Goal: Task Accomplishment & Management: Complete application form

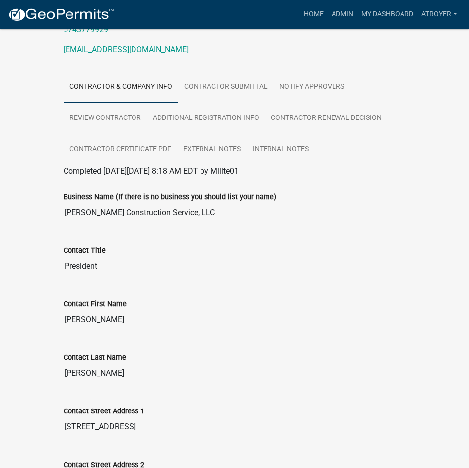
scroll to position [149, 0]
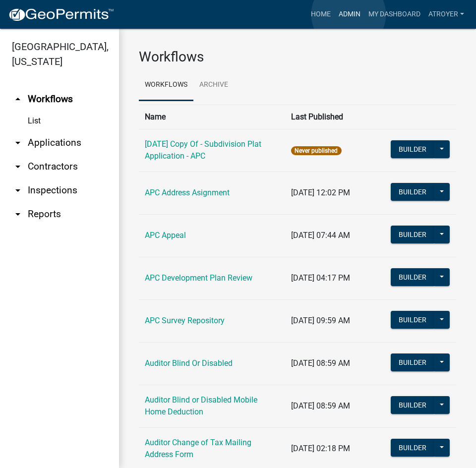
click at [349, 14] on link "Admin" at bounding box center [350, 14] width 30 height 19
click at [57, 141] on link "arrow_drop_down Applications" at bounding box center [59, 143] width 119 height 24
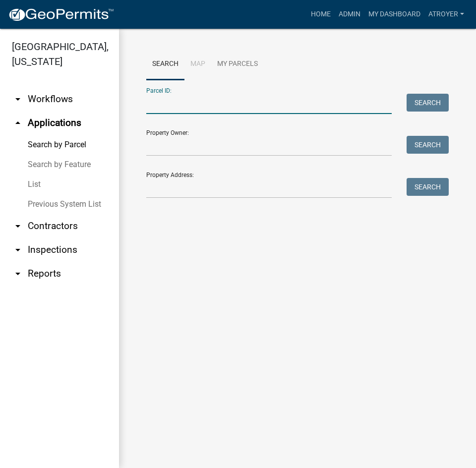
click at [237, 109] on input "Parcel ID:" at bounding box center [269, 104] width 246 height 20
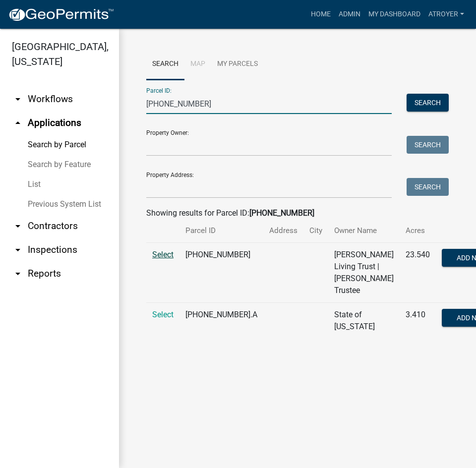
type input "027-015-012"
click at [168, 259] on span "Select" at bounding box center [162, 254] width 21 height 9
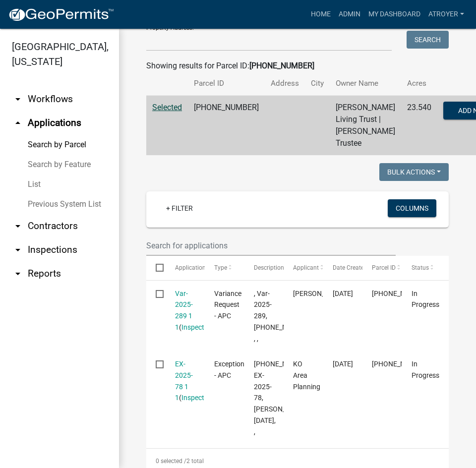
scroll to position [149, 0]
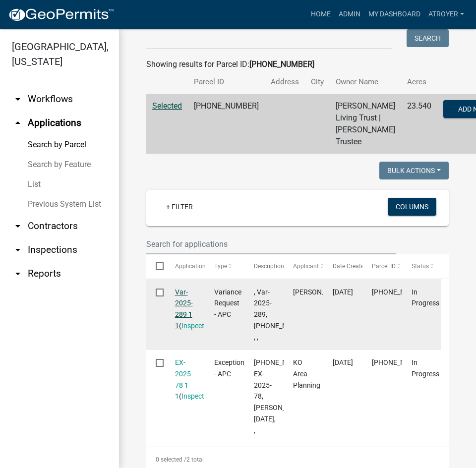
click at [180, 330] on link "Var-2025-289 1 1" at bounding box center [184, 309] width 18 height 42
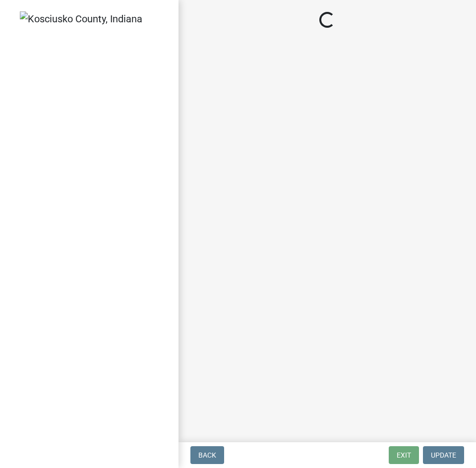
select select "d95389f4-ab5a-4603-9826-29cf73316391"
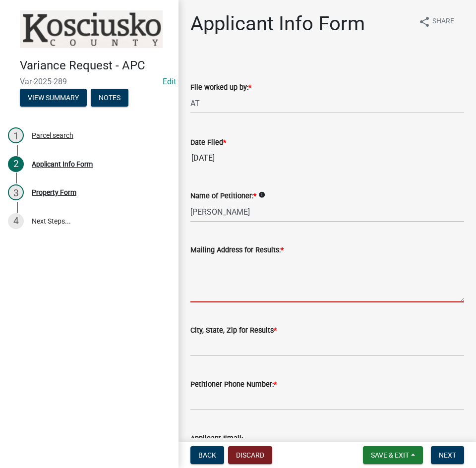
click at [315, 290] on textarea "Mailing Address for Results: *" at bounding box center [327, 279] width 274 height 47
type textarea "5"
type textarea "53924 CR 27"
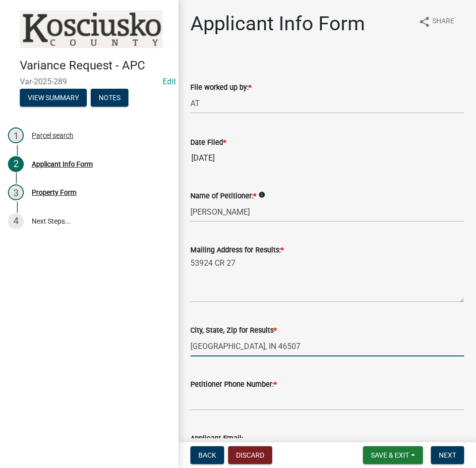
type input "Bristol, IN 46507"
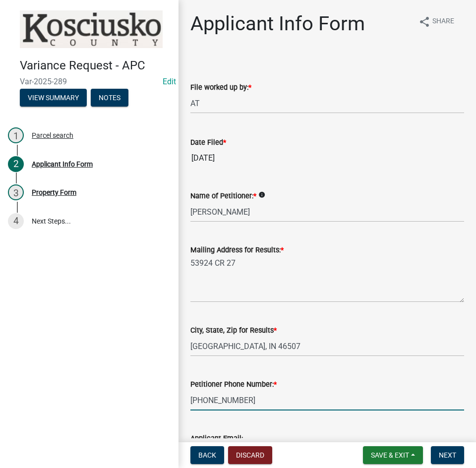
type input "574-333-5901"
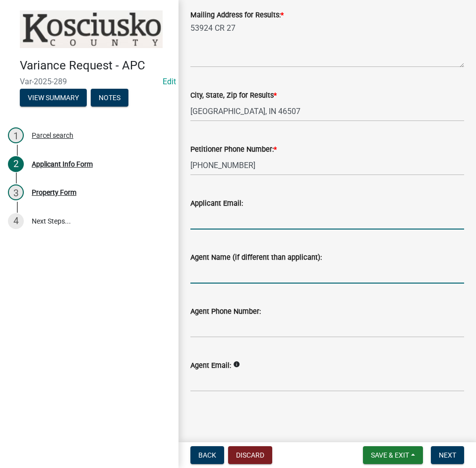
click at [280, 271] on input "Agent Name (if different than applicant):" at bounding box center [327, 273] width 274 height 20
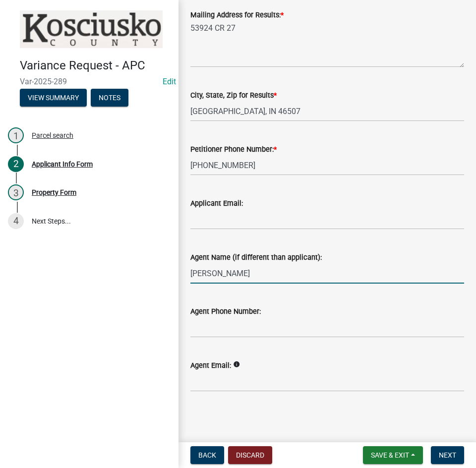
type input "Steve Snyder"
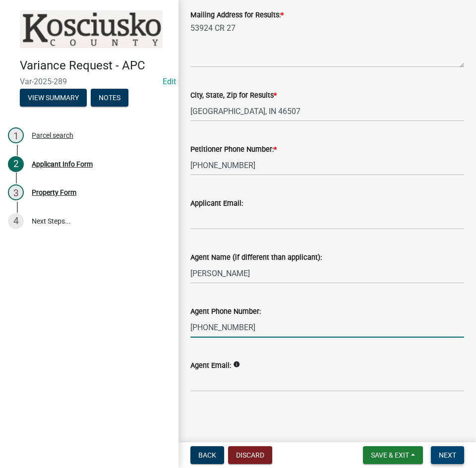
type input "574-457-3300"
click at [451, 456] on span "Next" at bounding box center [447, 455] width 17 height 8
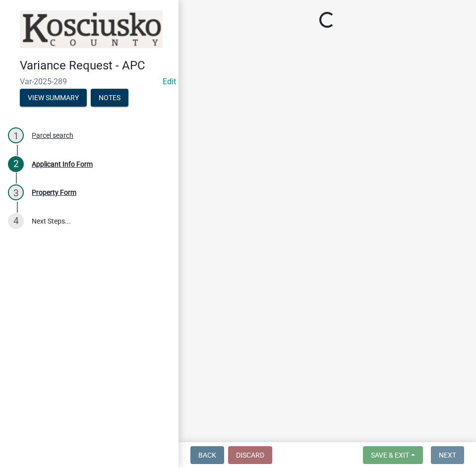
scroll to position [0, 0]
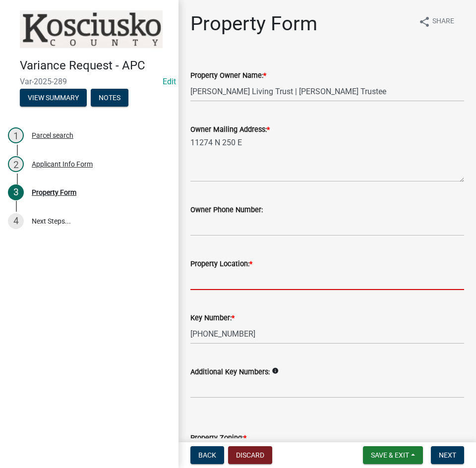
click at [259, 280] on input "Property Location: *" at bounding box center [327, 280] width 274 height 20
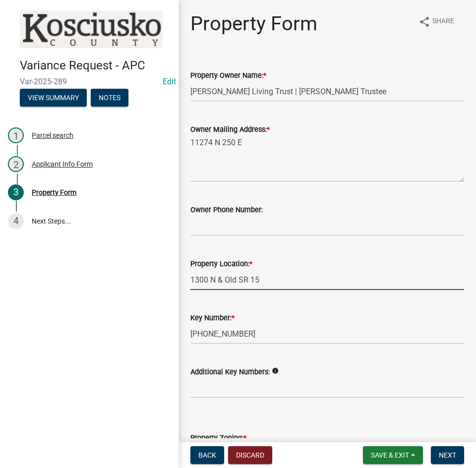
type input "1300 N & Old SR 15"
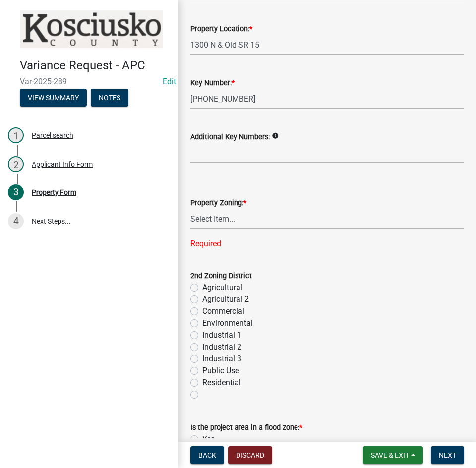
click at [212, 218] on select "Select Item... Agricultural Agricultural 2 Commercial Environmental Industrial …" at bounding box center [327, 219] width 274 height 20
click at [190, 209] on select "Select Item... Agricultural Agricultural 2 Commercial Environmental Industrial …" at bounding box center [327, 219] width 274 height 20
select select "ea119d11-e52e-4559-b746-af06211fe819"
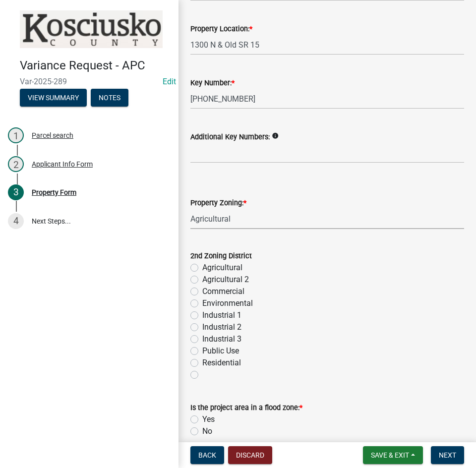
click at [202, 432] on label "No" at bounding box center [207, 432] width 10 height 12
click at [202, 432] on input "No" at bounding box center [205, 429] width 6 height 6
radio input "true"
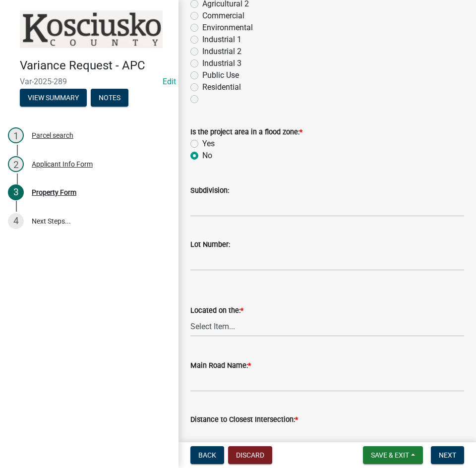
scroll to position [533, 0]
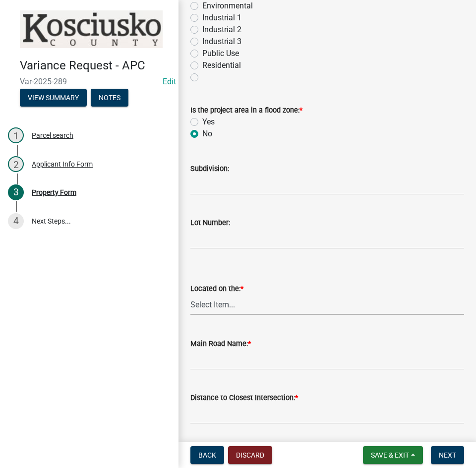
click at [271, 309] on select "Select Item... North Northeast Northwest South Southeast Southwest West East" at bounding box center [327, 305] width 274 height 20
click at [190, 295] on select "Select Item... North Northeast Northwest South Southeast Southwest West East" at bounding box center [327, 305] width 274 height 20
select select "dd23c302-fd8e-4dc5-81ce-e8ac1d060e01"
type input "0"
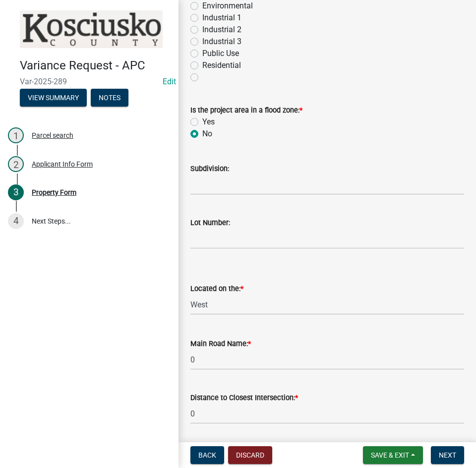
scroll to position [748, 0]
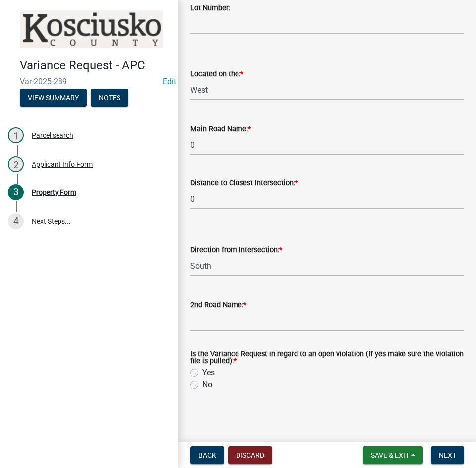
select select "8c3b6099-7925-4df4-a459-01e50184b84c"
type input "1300 N"
click at [202, 384] on label "No" at bounding box center [207, 385] width 10 height 12
click at [202, 384] on input "No" at bounding box center [205, 382] width 6 height 6
radio input "true"
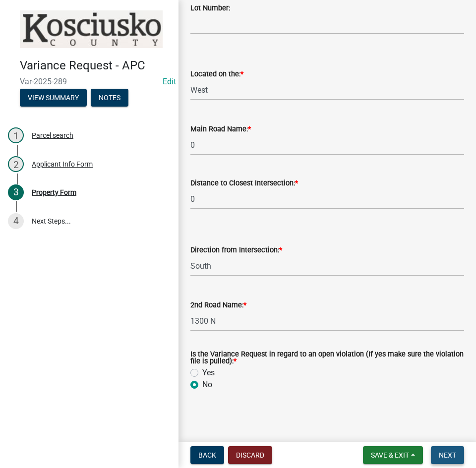
click at [446, 457] on span "Next" at bounding box center [447, 455] width 17 height 8
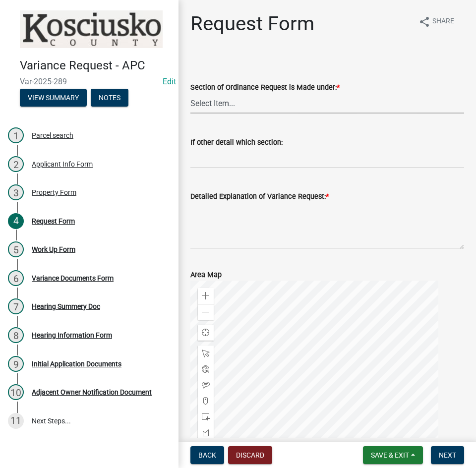
click at [265, 105] on select "Select Item... 2.10 I1 Criteria 2.11 I2 Criteria I3 Criteria 2.15 Lot and Yard …" at bounding box center [327, 103] width 274 height 20
click at [190, 93] on select "Select Item... 2.10 I1 Criteria 2.11 I2 Criteria I3 Criteria 2.15 Lot and Yard …" at bounding box center [327, 103] width 274 height 20
select select "77eb12f8-2a64-4a31-bfec-9b00716b2165"
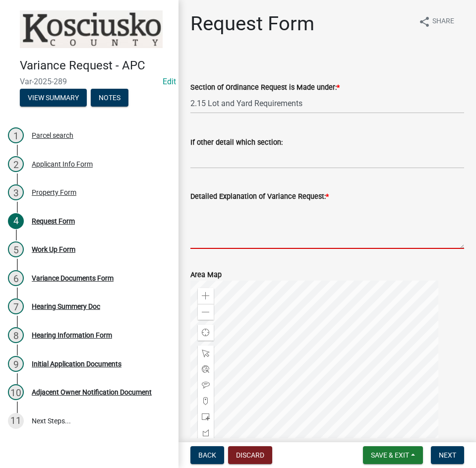
click at [228, 217] on textarea "Detailed Explanation of Variance Request: *" at bounding box center [327, 225] width 274 height 47
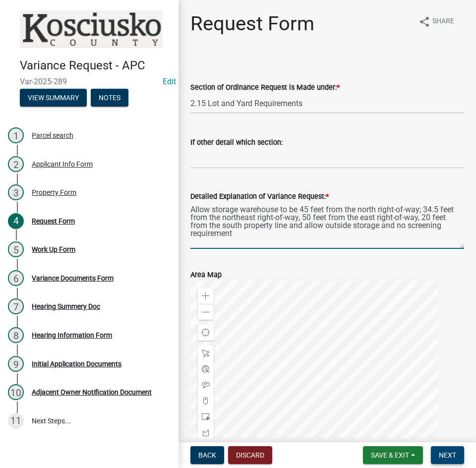
type textarea "Allow storage warehouse to be 45 feet from the north right-of-way; 34.5 feet fr…"
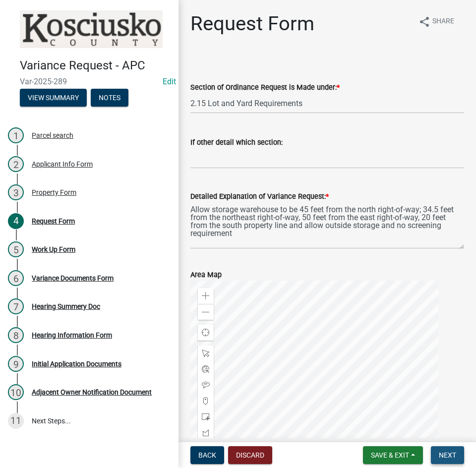
click at [441, 454] on span "Next" at bounding box center [447, 455] width 17 height 8
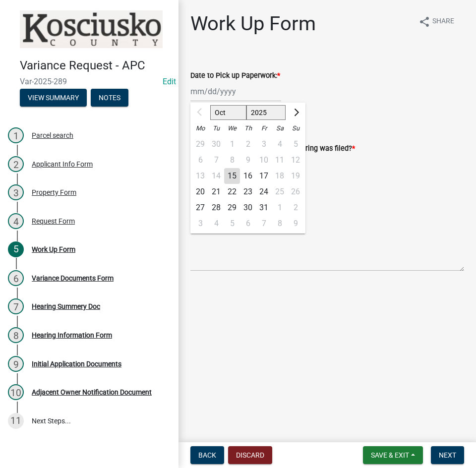
click at [245, 97] on div "Oct Nov Dec 2025 2026 2027 2028 2029 2030 2031 2032 2033 2034 2035 2036 2037 20…" at bounding box center [235, 91] width 91 height 20
click at [200, 189] on div "20" at bounding box center [200, 192] width 16 height 16
type input "10/20/2025"
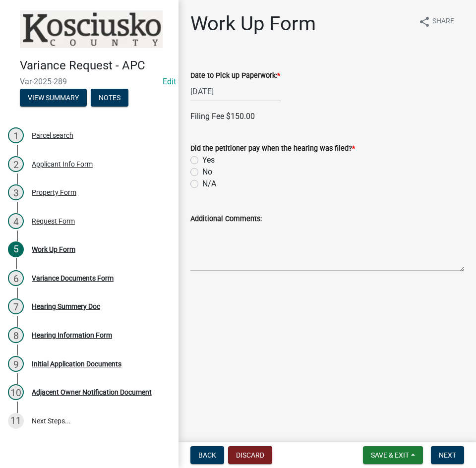
click at [202, 173] on label "No" at bounding box center [207, 172] width 10 height 12
click at [202, 173] on input "No" at bounding box center [205, 169] width 6 height 6
radio input "true"
drag, startPoint x: 444, startPoint y: 453, endPoint x: 441, endPoint y: 446, distance: 7.1
click at [444, 453] on span "Next" at bounding box center [447, 455] width 17 height 8
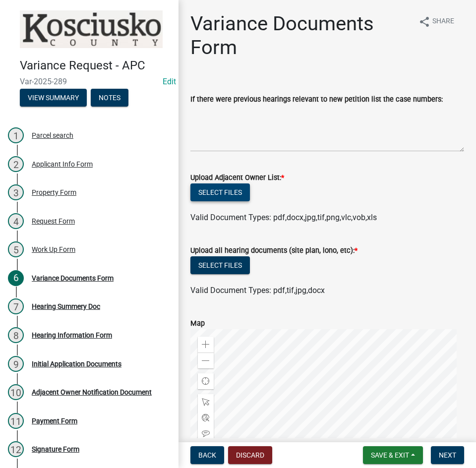
click at [219, 191] on button "Select files" at bounding box center [220, 193] width 60 height 18
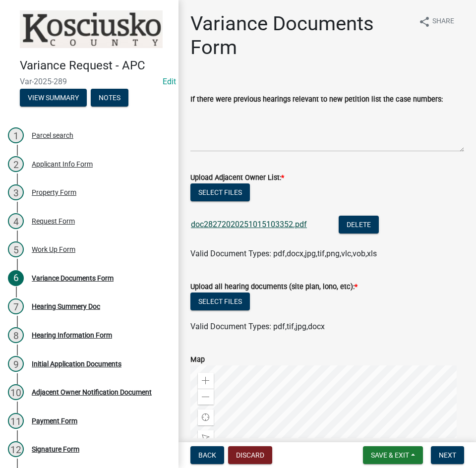
click at [246, 222] on link "doc28272020251015103352.pdf" at bounding box center [249, 224] width 116 height 9
click at [206, 301] on button "Select files" at bounding box center [220, 302] width 60 height 18
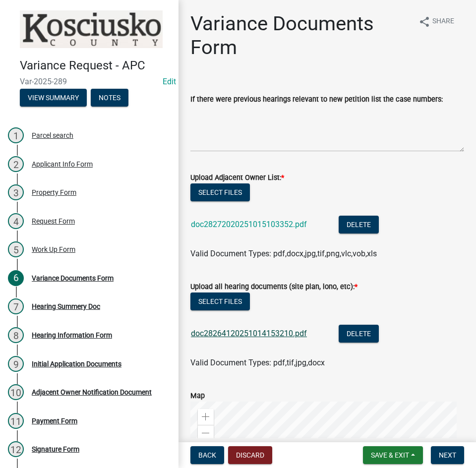
click at [253, 332] on link "doc28264120251014153210.pdf" at bounding box center [249, 333] width 116 height 9
click at [356, 335] on button "Delete" at bounding box center [359, 334] width 40 height 18
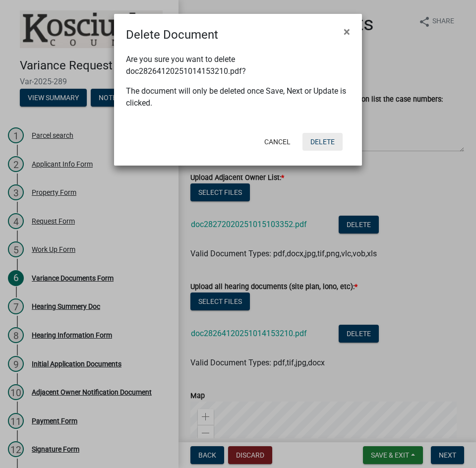
click at [331, 146] on button "Delete" at bounding box center [323, 142] width 40 height 18
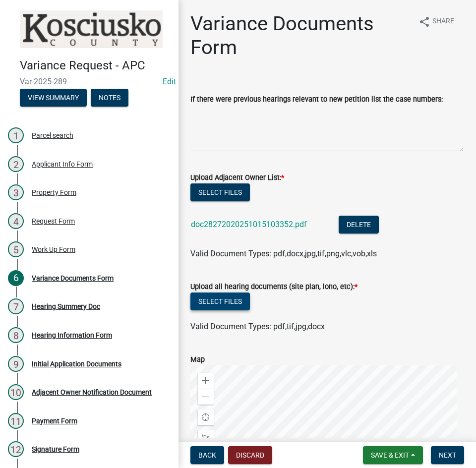
click at [229, 298] on button "Select files" at bounding box center [220, 302] width 60 height 18
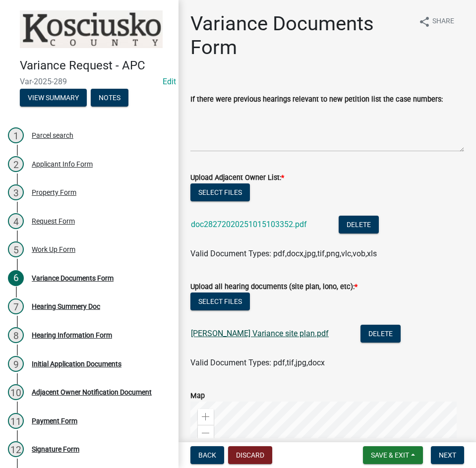
click at [218, 335] on link "Bost Variance site plan.pdf" at bounding box center [260, 333] width 138 height 9
click at [208, 299] on button "Select files" at bounding box center [220, 302] width 60 height 18
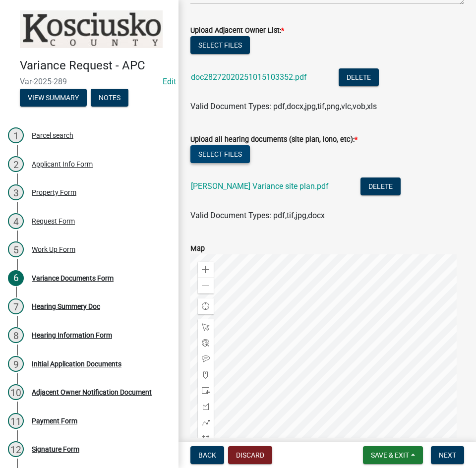
scroll to position [149, 0]
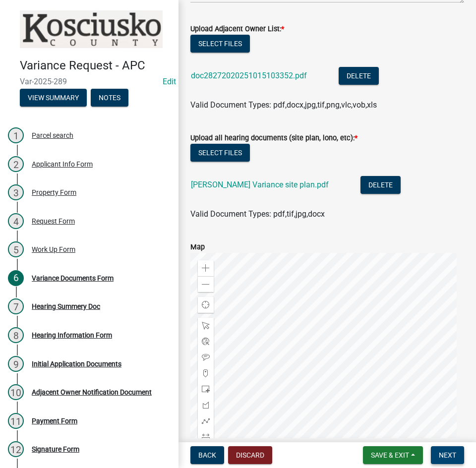
click at [444, 452] on span "Next" at bounding box center [447, 455] width 17 height 8
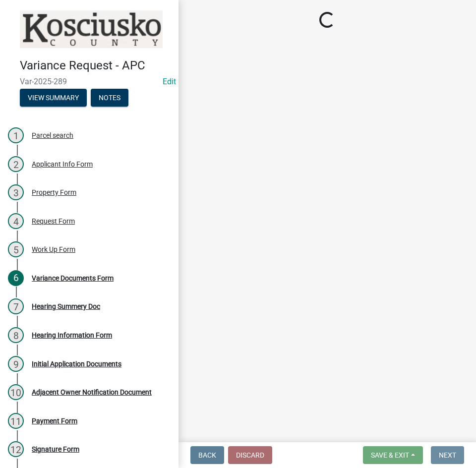
scroll to position [0, 0]
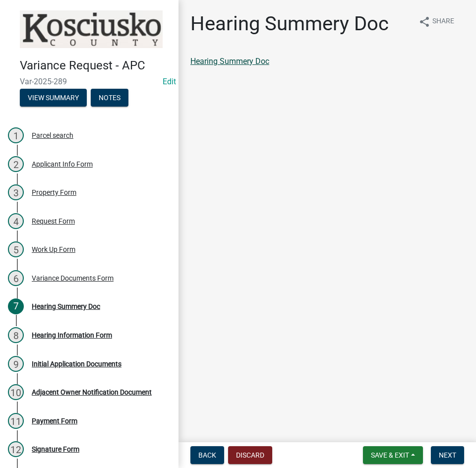
click at [228, 62] on link "Hearing Summery Doc" at bounding box center [229, 61] width 79 height 9
click at [451, 455] on span "Next" at bounding box center [447, 455] width 17 height 8
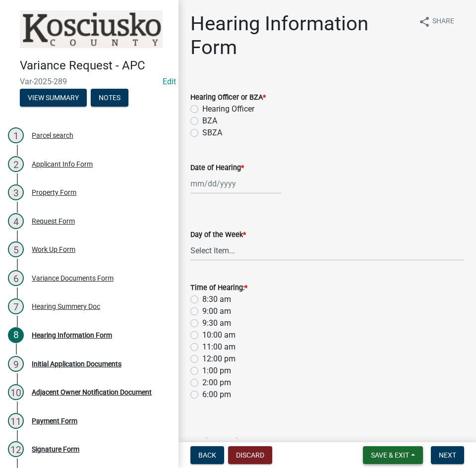
click at [386, 451] on span "Save & Exit" at bounding box center [390, 455] width 38 height 8
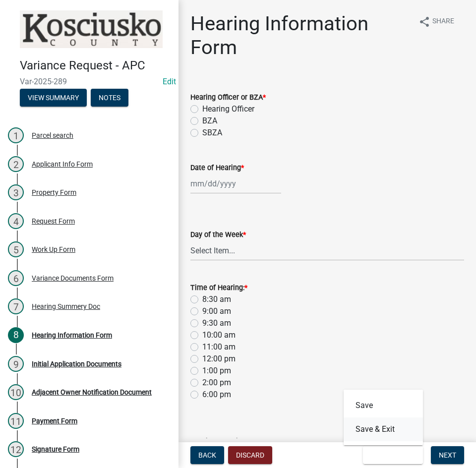
click at [388, 431] on button "Save & Exit" at bounding box center [383, 430] width 79 height 24
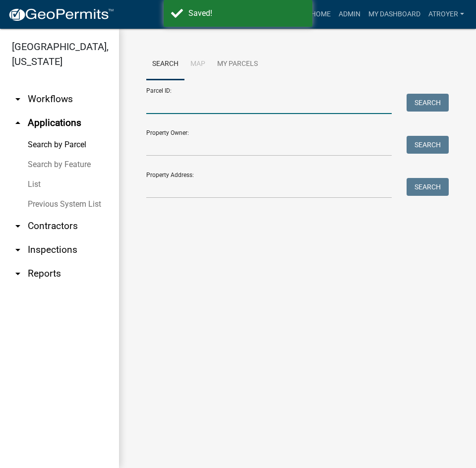
click at [226, 102] on input "Parcel ID:" at bounding box center [269, 104] width 246 height 20
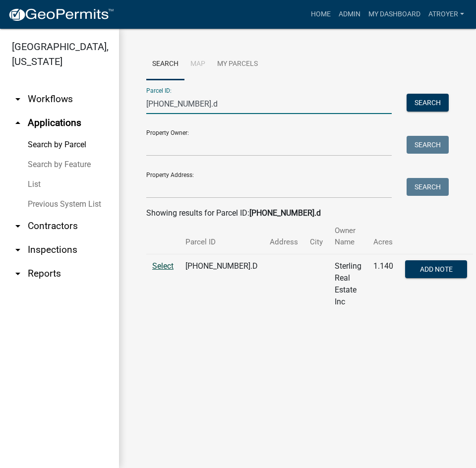
type input "009-009-002.d"
click at [157, 261] on span "Select" at bounding box center [162, 265] width 21 height 9
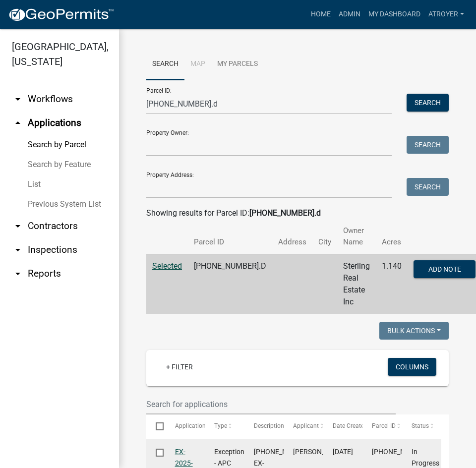
click at [179, 453] on link "EX-2025-112 1 1" at bounding box center [184, 469] width 18 height 42
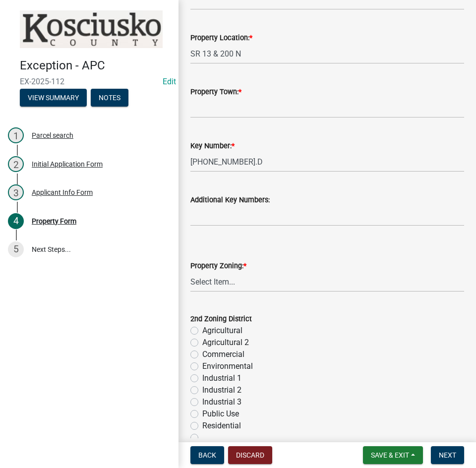
scroll to position [248, 0]
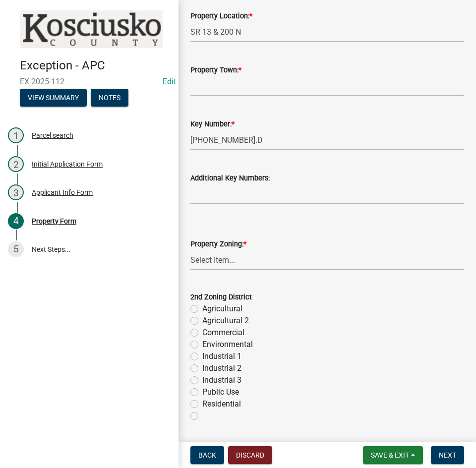
click at [253, 257] on select "Select Item... Agricultural Agricultural 2 Commercial Environmental Industrial …" at bounding box center [327, 260] width 274 height 20
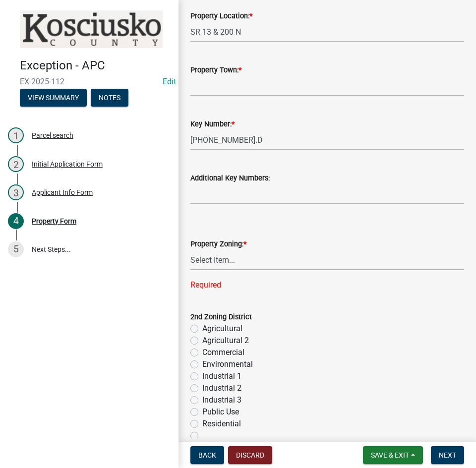
click at [202, 350] on label "Commercial" at bounding box center [223, 353] width 42 height 12
click at [202, 350] on input "Commercial" at bounding box center [205, 350] width 6 height 6
radio input "true"
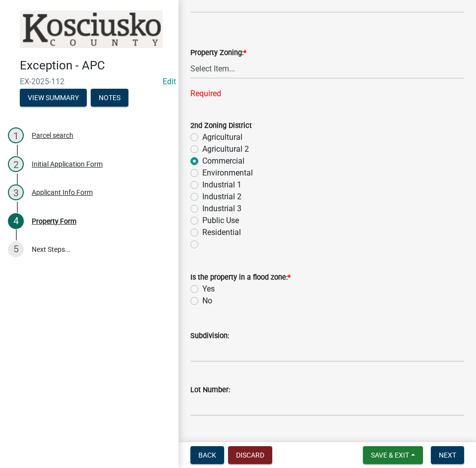
scroll to position [446, 0]
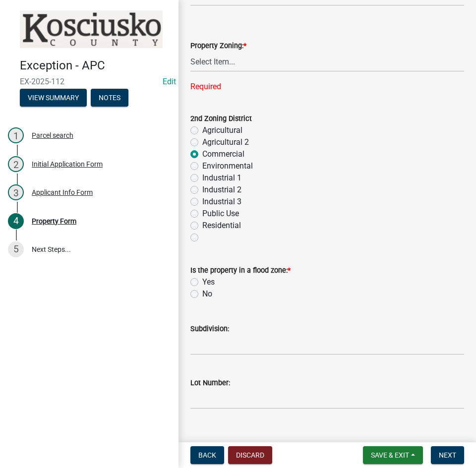
click at [249, 310] on div "Subdivision:" at bounding box center [327, 332] width 274 height 46
click at [202, 294] on label "No" at bounding box center [207, 294] width 10 height 12
click at [202, 294] on input "No" at bounding box center [205, 291] width 6 height 6
radio input "true"
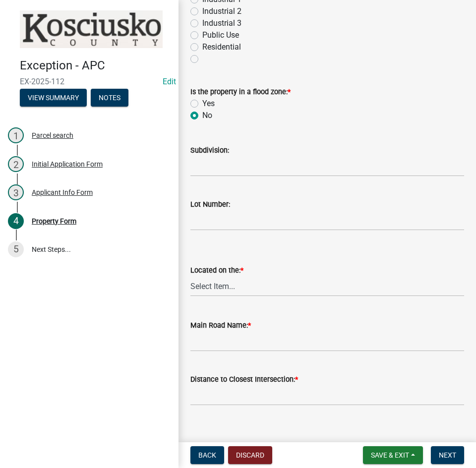
scroll to position [645, 0]
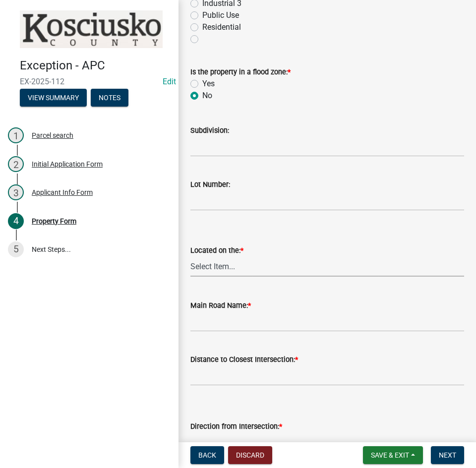
click at [271, 264] on select "Select Item... N NE NW E S SE SW W" at bounding box center [327, 266] width 274 height 20
click at [190, 256] on select "Select Item... N NE NW E S SE SW W" at bounding box center [327, 266] width 274 height 20
select select "ad7cb692-d3a2-4504-bf9b-1c90717f2ce6"
type input "0"
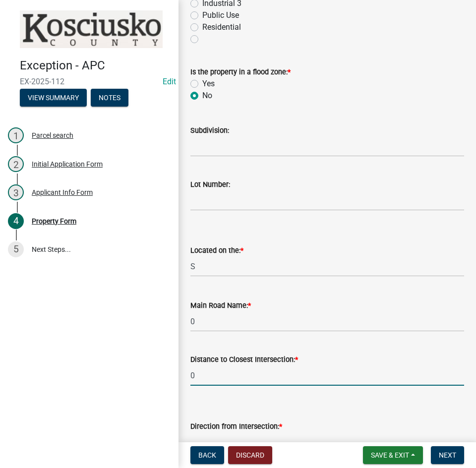
scroll to position [659, 0]
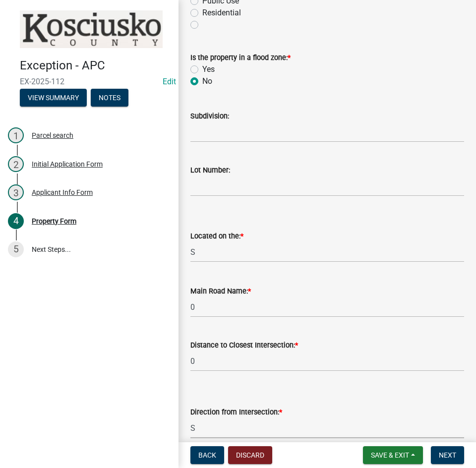
select select "ad7cb692-d3a2-4504-bf9b-1c90717f2ce6"
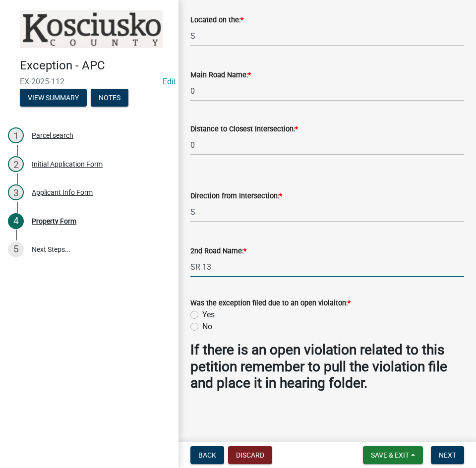
type input "SR 13"
click at [202, 325] on label "No" at bounding box center [207, 327] width 10 height 12
click at [202, 325] on input "No" at bounding box center [205, 324] width 6 height 6
radio input "true"
click at [442, 455] on span "Next" at bounding box center [447, 455] width 17 height 8
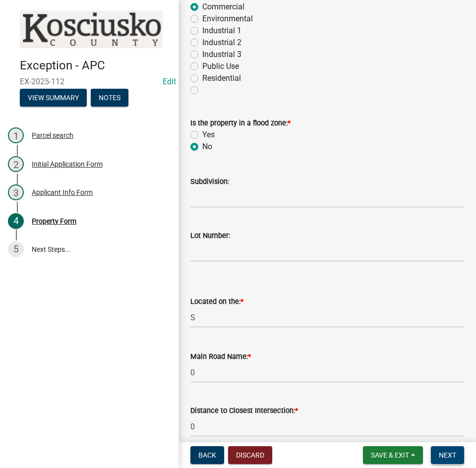
scroll to position [491, 0]
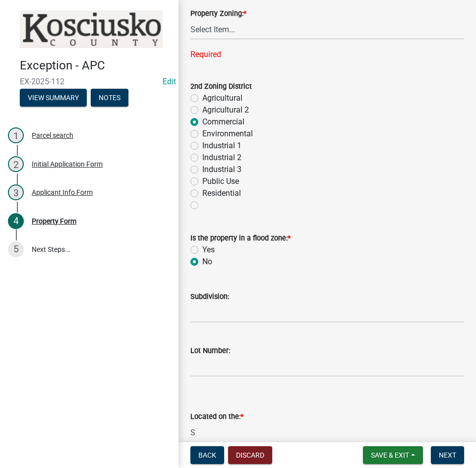
click at [374, 208] on div at bounding box center [327, 205] width 274 height 12
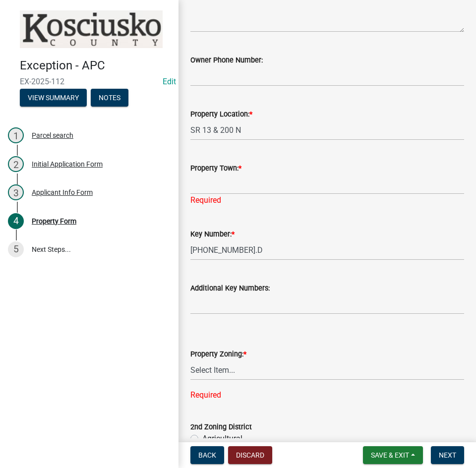
scroll to position [0, 0]
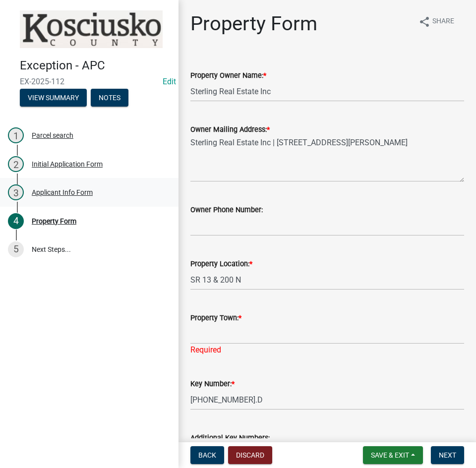
click at [60, 191] on div "Applicant Info Form" at bounding box center [62, 192] width 61 height 7
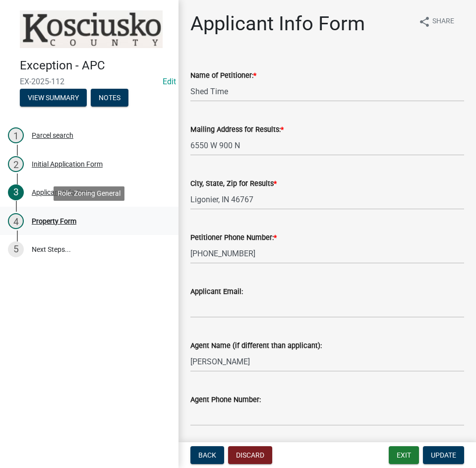
click at [68, 219] on div "Property Form" at bounding box center [54, 221] width 45 height 7
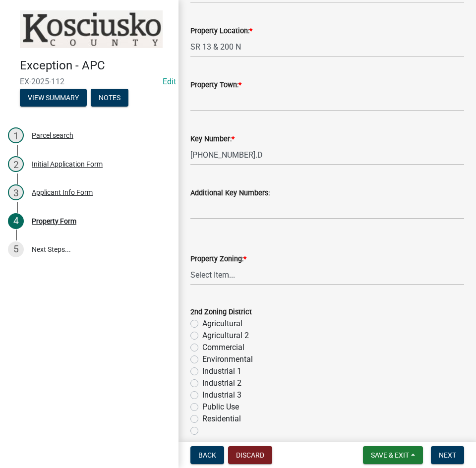
scroll to position [248, 0]
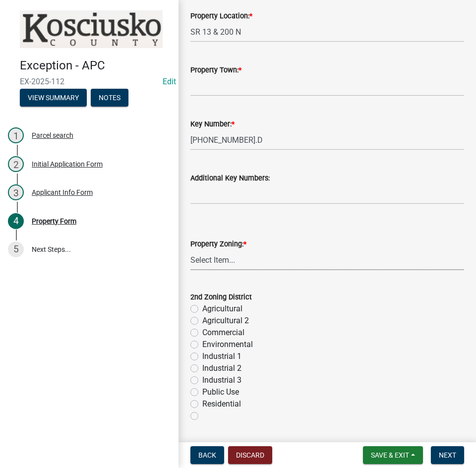
click at [262, 266] on select "Select Item... Agricultural Agricultural 2 Commercial Environmental Industrial …" at bounding box center [327, 260] width 274 height 20
click at [190, 250] on select "Select Item... Agricultural Agricultural 2 Commercial Environmental Industrial …" at bounding box center [327, 260] width 274 height 20
select select "cf1c4573-26e4-4f45-849e-2e6b76ccdc15"
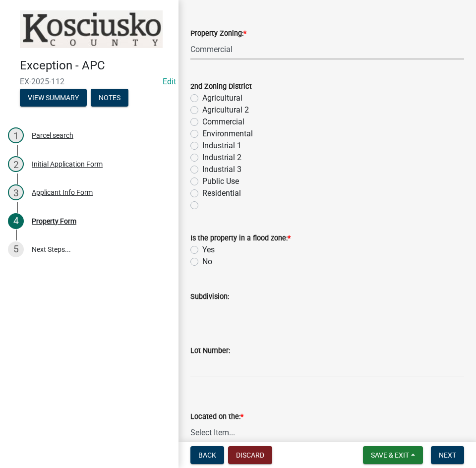
scroll to position [496, 0]
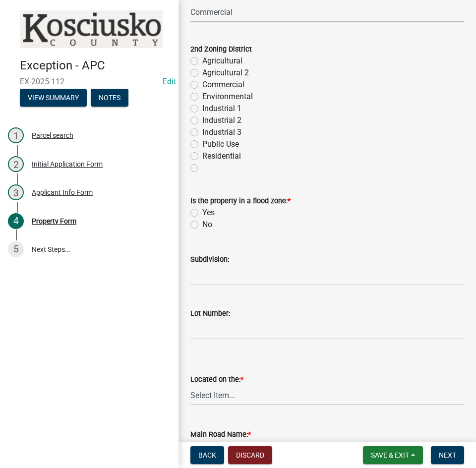
click at [202, 225] on label "No" at bounding box center [207, 225] width 10 height 12
click at [202, 225] on input "No" at bounding box center [205, 222] width 6 height 6
radio input "true"
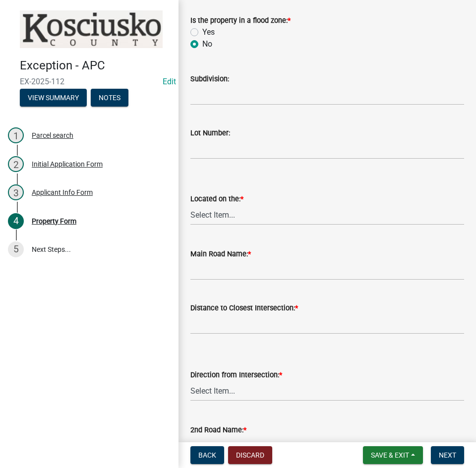
scroll to position [694, 0]
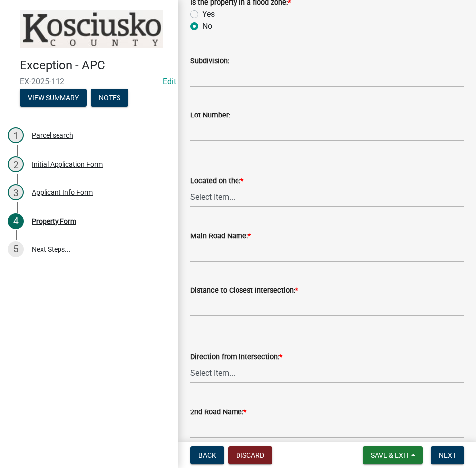
click at [242, 199] on select "Select Item... N NE NW E S SE SW W" at bounding box center [327, 197] width 274 height 20
click at [190, 187] on select "Select Item... N NE NW E S SE SW W" at bounding box center [327, 197] width 274 height 20
select select "ad7cb692-d3a2-4504-bf9b-1c90717f2ce6"
click at [236, 250] on input "Main Road Name: *" at bounding box center [327, 252] width 274 height 20
type input "200 N"
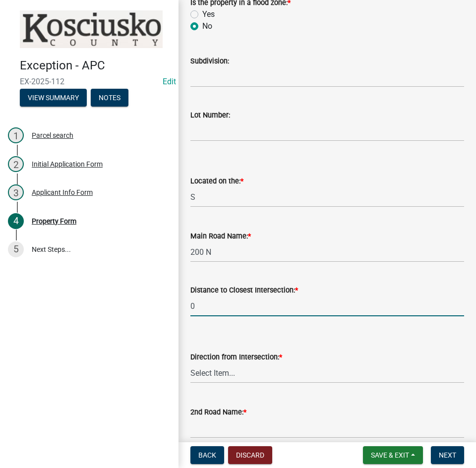
type input "0"
select select "4176fecb-d316-4212-8a07-a2c2b108a9ea"
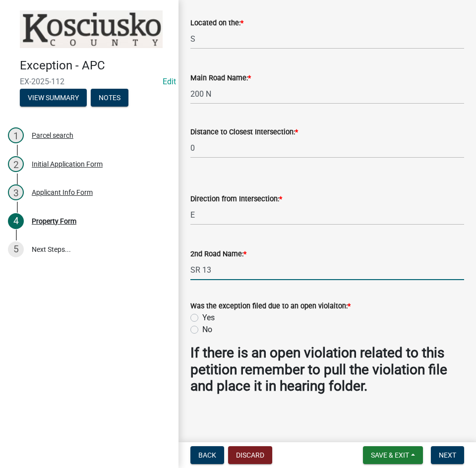
scroll to position [856, 0]
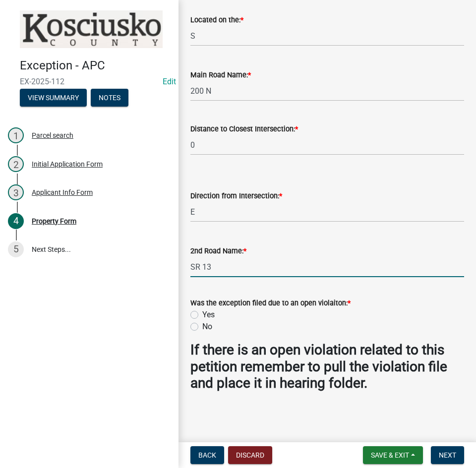
type input "SR 13"
click at [202, 326] on label "No" at bounding box center [207, 327] width 10 height 12
click at [202, 326] on input "No" at bounding box center [205, 324] width 6 height 6
radio input "true"
click at [437, 452] on button "Next" at bounding box center [447, 455] width 33 height 18
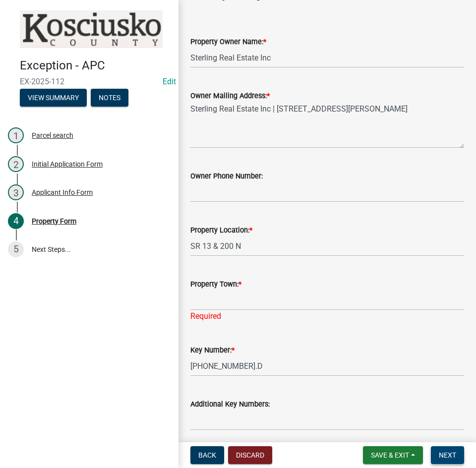
scroll to position [24, 0]
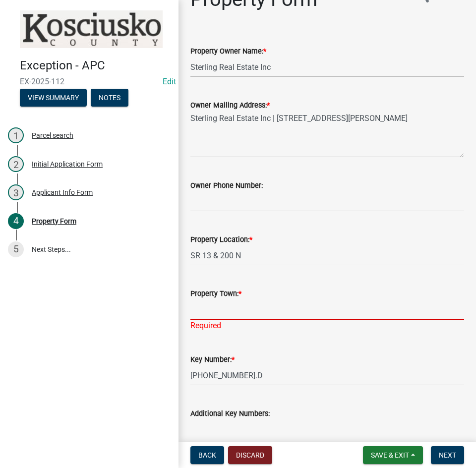
click at [274, 312] on input "Property Town: *" at bounding box center [327, 310] width 274 height 20
type input "Pierceton"
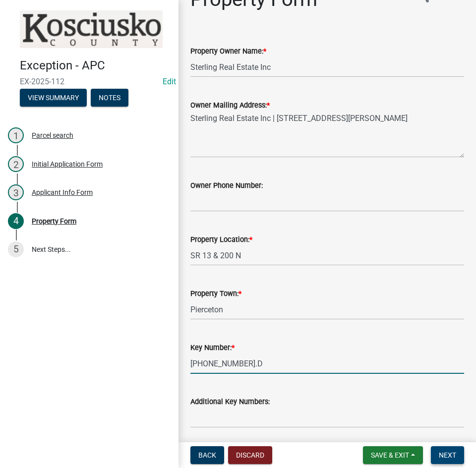
click at [450, 453] on span "Next" at bounding box center [447, 455] width 17 height 8
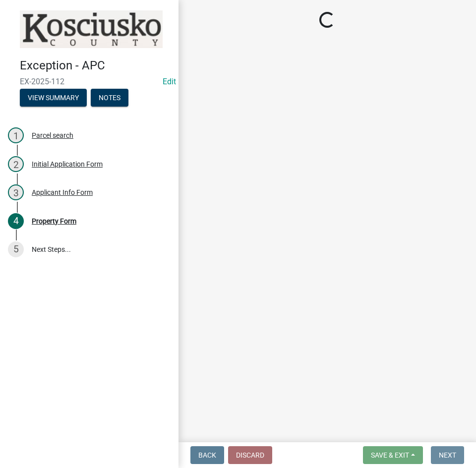
scroll to position [0, 0]
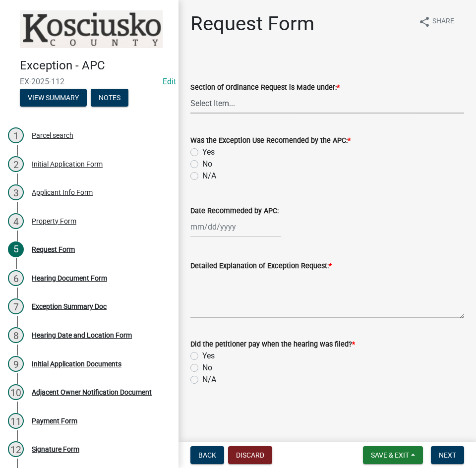
click at [263, 102] on select "Select Item... 2.14 Table A 3.5 Acc. No Res. 3.5 Table D Acc. Bldg. Size 3.21 H…" at bounding box center [327, 103] width 274 height 20
click at [190, 93] on select "Select Item... 2.14 Table A 3.5 Acc. No Res. 3.5 Table D Acc. Bldg. Size 3.21 H…" at bounding box center [327, 103] width 274 height 20
select select "99d328be-140a-4434-998e-36f46e81fa04"
click at [202, 175] on label "N/A" at bounding box center [209, 176] width 14 height 12
click at [202, 175] on input "N/A" at bounding box center [205, 173] width 6 height 6
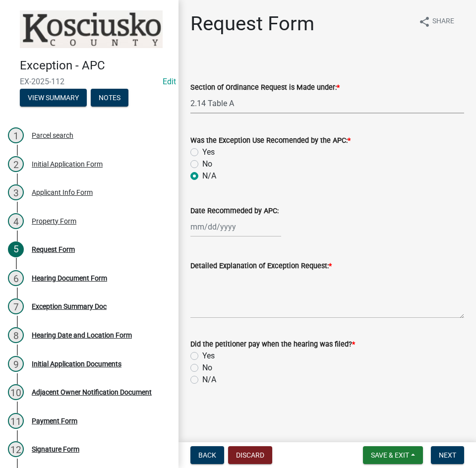
radio input "true"
click at [228, 300] on textarea "Detailed Explanation of Exception Request: *" at bounding box center [327, 295] width 274 height 47
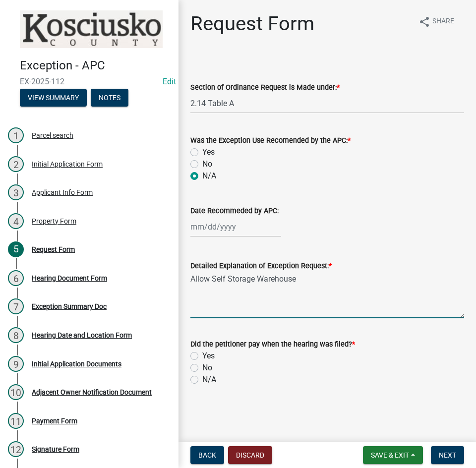
type textarea "Allow Self Storage Warehouse"
click at [202, 356] on label "Yes" at bounding box center [208, 356] width 12 height 12
click at [202, 356] on input "Yes" at bounding box center [205, 353] width 6 height 6
radio input "true"
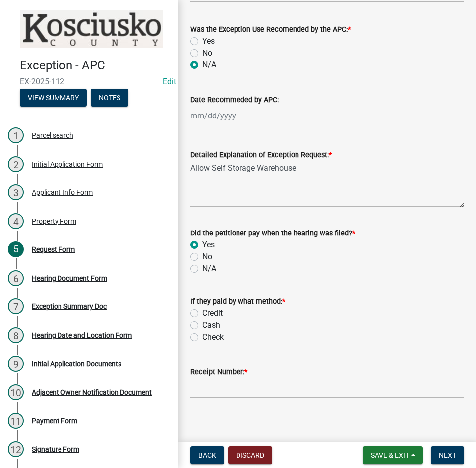
scroll to position [118, 0]
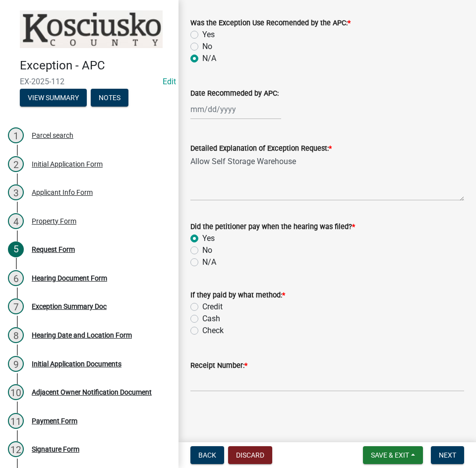
click at [202, 331] on label "Check" at bounding box center [212, 331] width 21 height 12
click at [202, 331] on input "Check" at bounding box center [205, 328] width 6 height 6
radio input "true"
click at [274, 382] on input "Receipt Number: *" at bounding box center [327, 382] width 274 height 20
type input "023645"
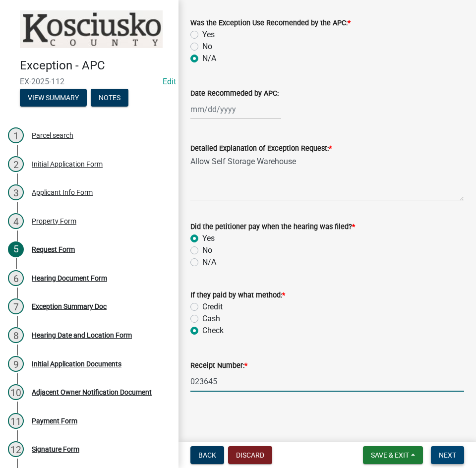
click at [443, 456] on span "Next" at bounding box center [447, 455] width 17 height 8
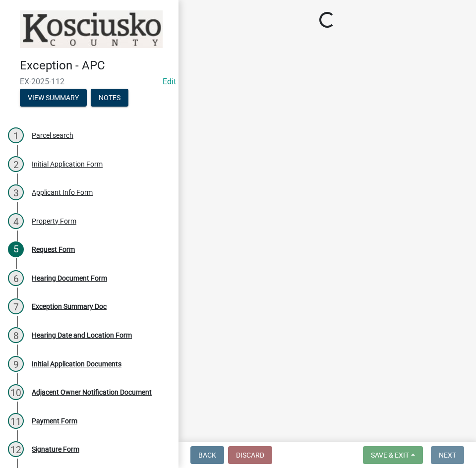
scroll to position [0, 0]
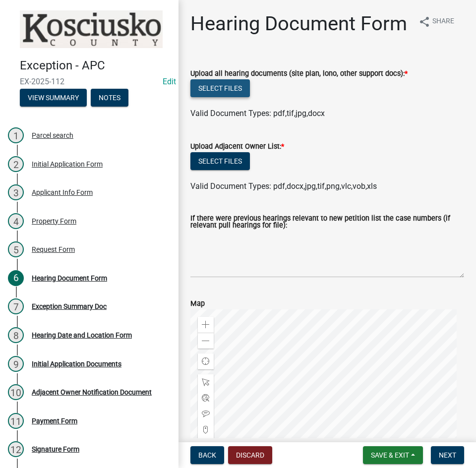
click at [231, 97] on button "Select files" at bounding box center [220, 88] width 60 height 18
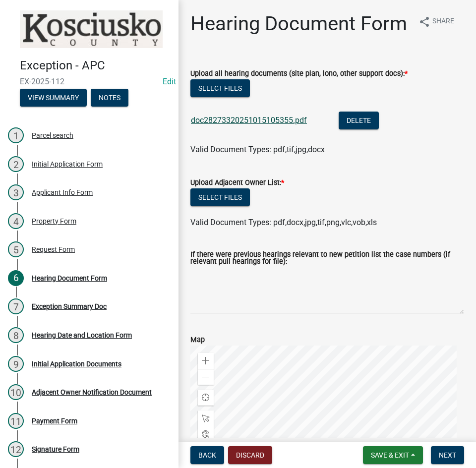
click at [254, 125] on link "doc28273320251015105355.pdf" at bounding box center [249, 120] width 116 height 9
click at [224, 206] on button "Select files" at bounding box center [220, 197] width 60 height 18
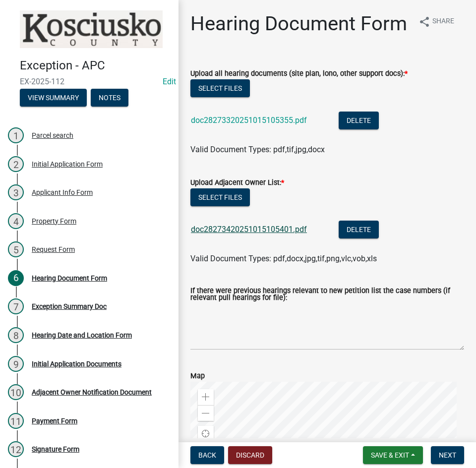
click at [262, 234] on link "doc28273420251015105401.pdf" at bounding box center [249, 229] width 116 height 9
click at [229, 97] on button "Select files" at bounding box center [220, 88] width 60 height 18
click at [447, 452] on span "Next" at bounding box center [447, 455] width 17 height 8
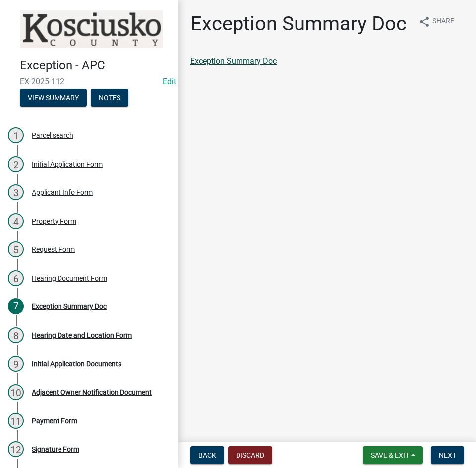
click at [233, 61] on link "Exception Summary Doc" at bounding box center [233, 61] width 86 height 9
click at [445, 454] on span "Next" at bounding box center [447, 455] width 17 height 8
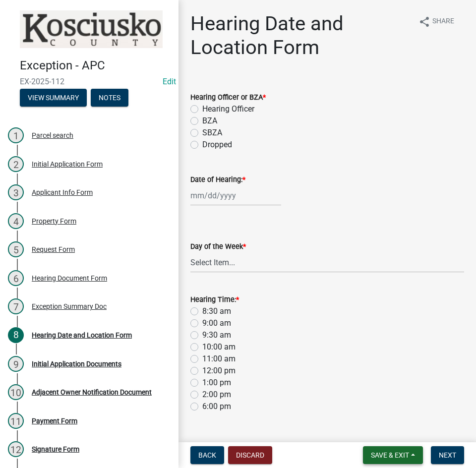
click at [382, 452] on span "Save & Exit" at bounding box center [390, 455] width 38 height 8
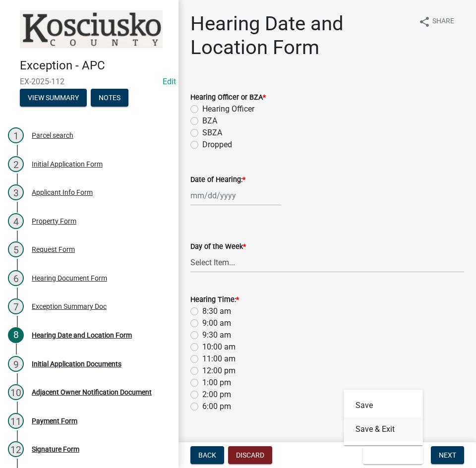
click at [381, 429] on button "Save & Exit" at bounding box center [383, 430] width 79 height 24
